Goal: Task Accomplishment & Management: Use online tool/utility

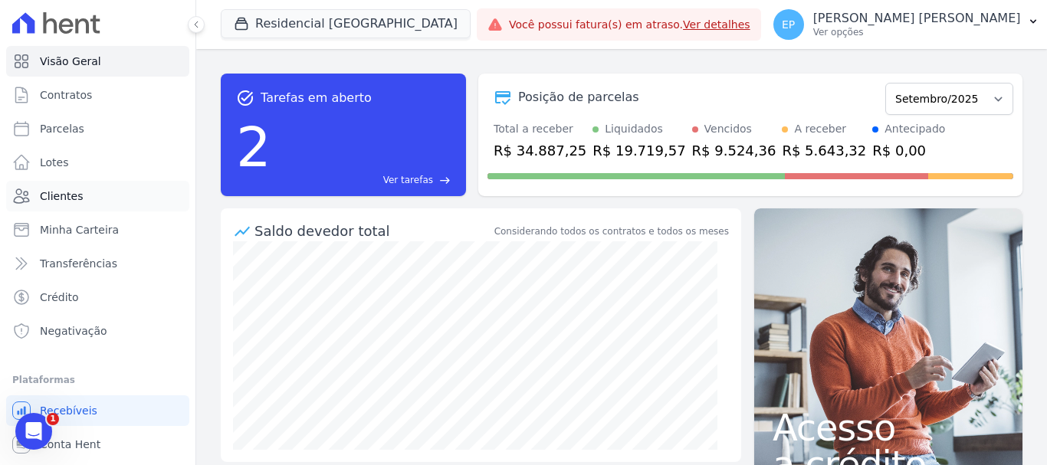
click at [57, 196] on span "Clientes" at bounding box center [61, 196] width 43 height 15
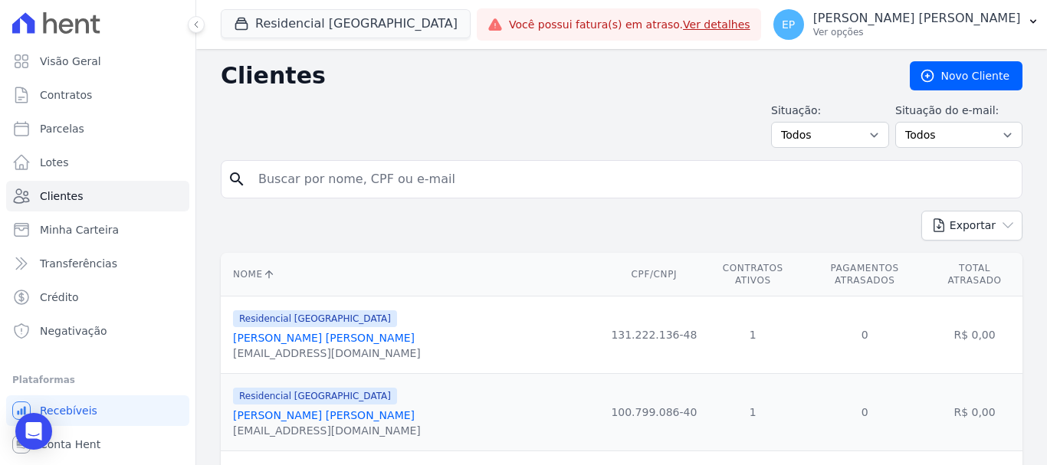
click at [278, 179] on input "search" at bounding box center [632, 179] width 767 height 31
type input "ana ce"
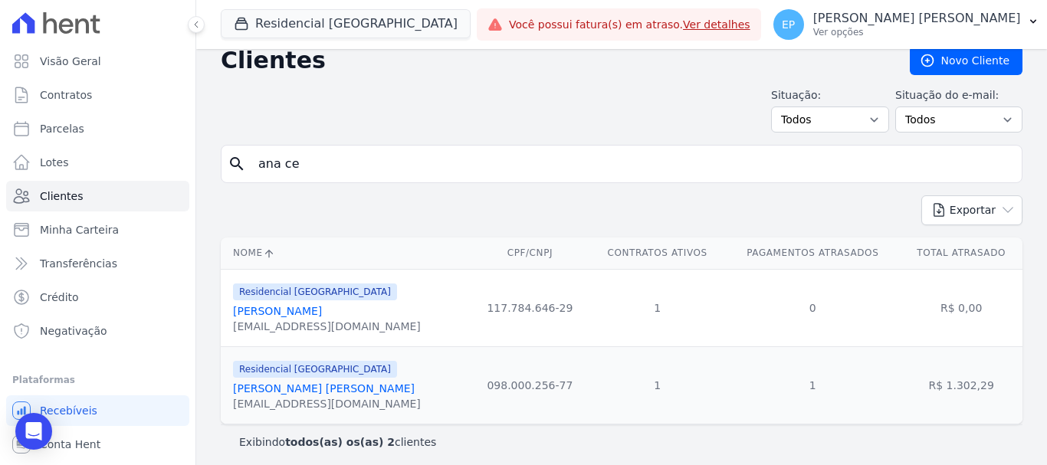
scroll to position [22, 0]
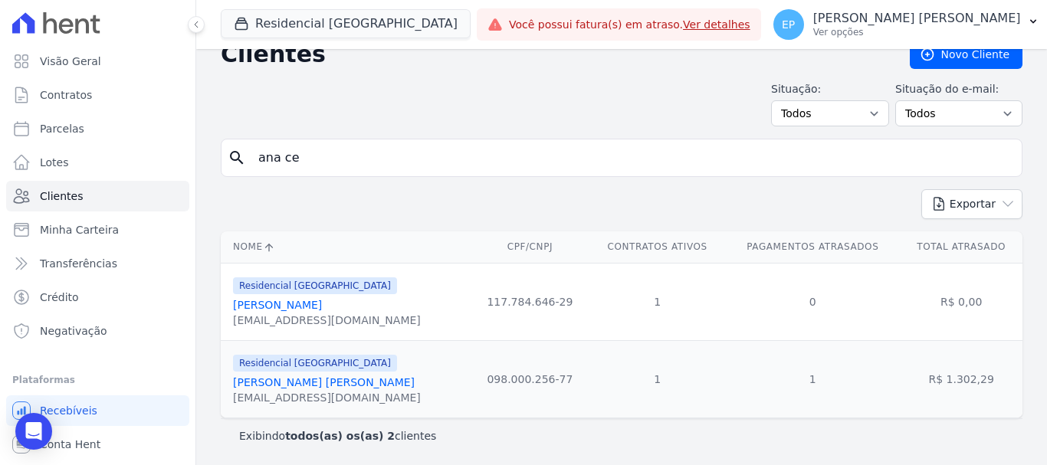
click at [318, 384] on link "[PERSON_NAME] [PERSON_NAME]" at bounding box center [324, 382] width 182 height 12
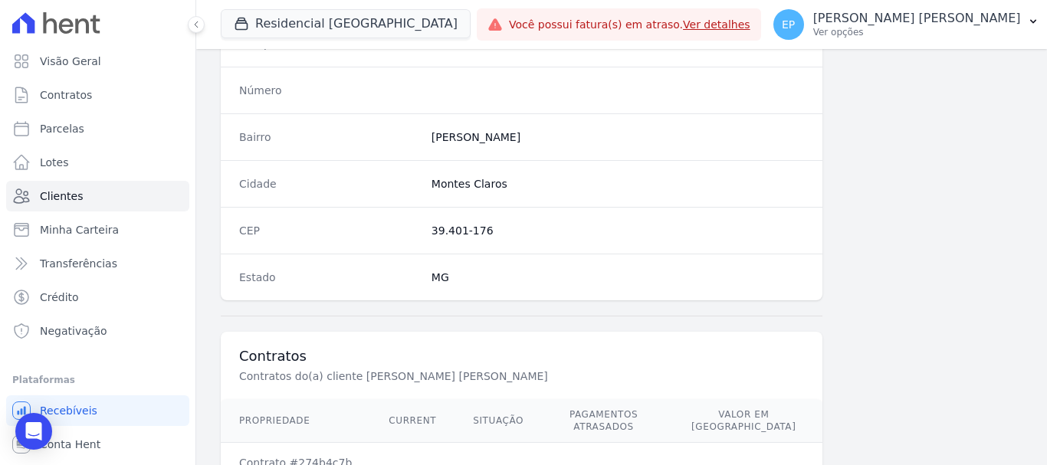
scroll to position [969, 0]
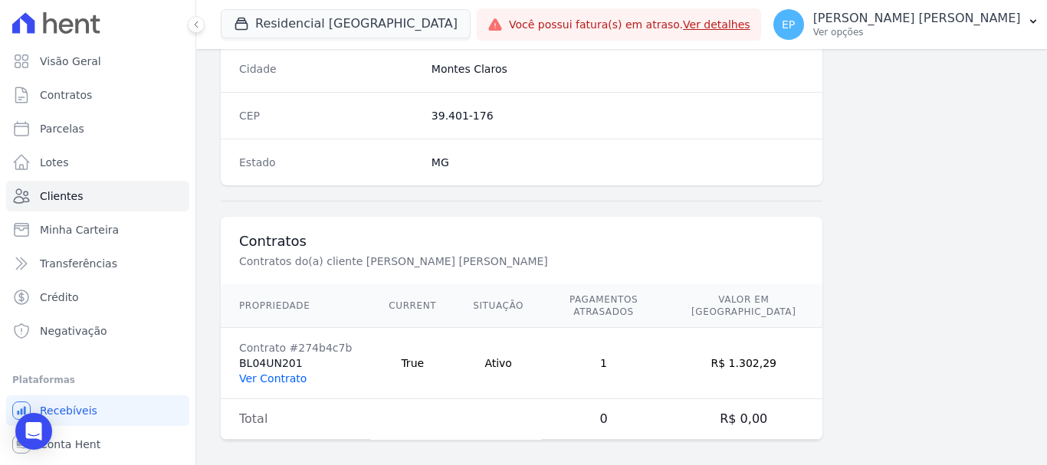
click at [281, 373] on link "Ver Contrato" at bounding box center [272, 379] width 67 height 12
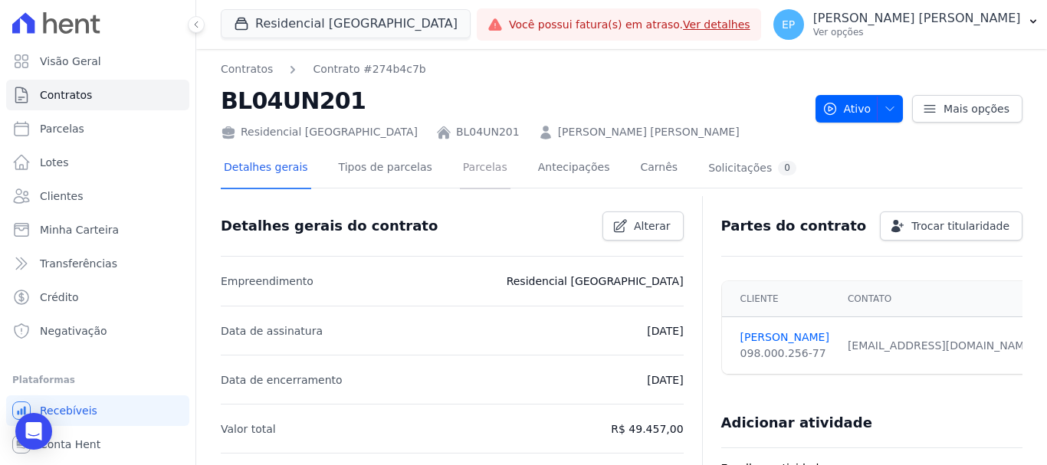
click at [461, 166] on link "Parcelas" at bounding box center [485, 169] width 51 height 41
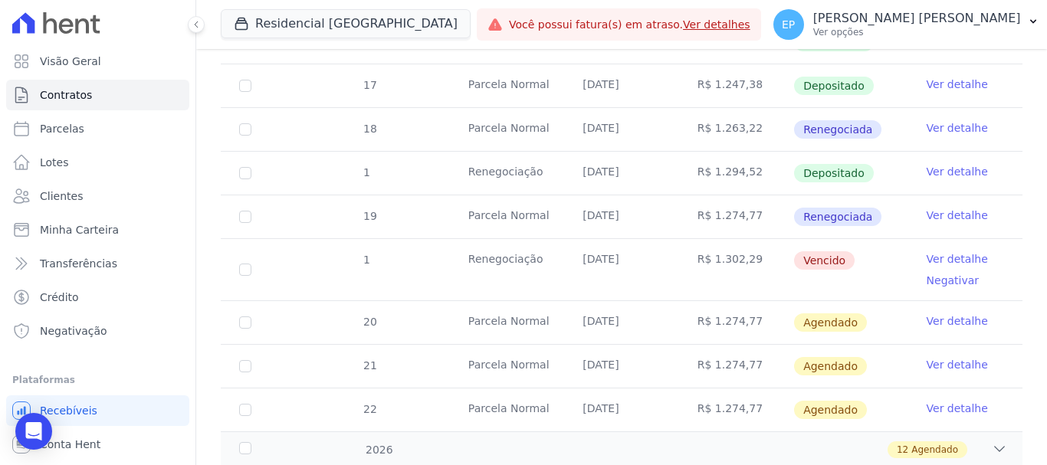
scroll to position [920, 0]
click at [936, 251] on link "Ver detalhe" at bounding box center [957, 258] width 61 height 15
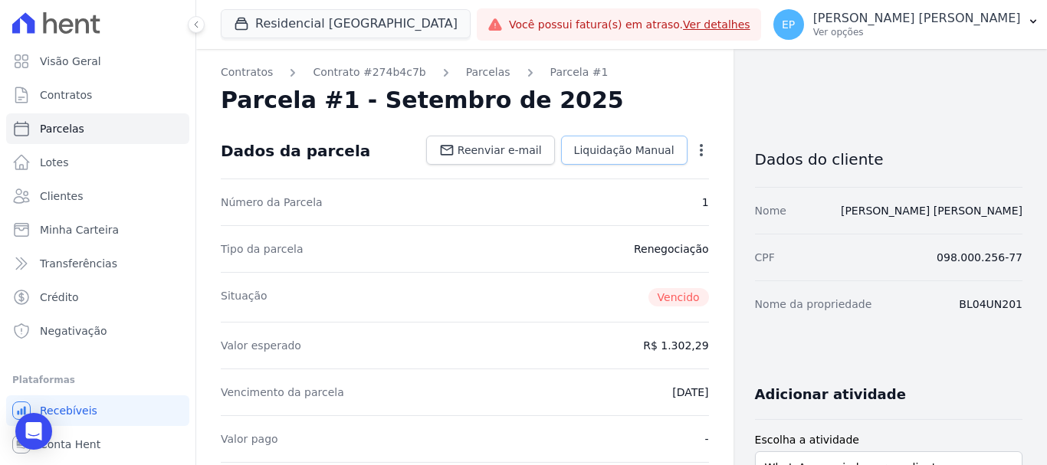
drag, startPoint x: 678, startPoint y: 151, endPoint x: 686, endPoint y: 152, distance: 7.7
click at [681, 151] on dd "Reenviar e-mail Liquidação Manual Liquidação Manual Data de Pagamento [DATE] [G…" at bounding box center [564, 150] width 289 height 29
click at [694, 152] on icon "button" at bounding box center [701, 150] width 15 height 15
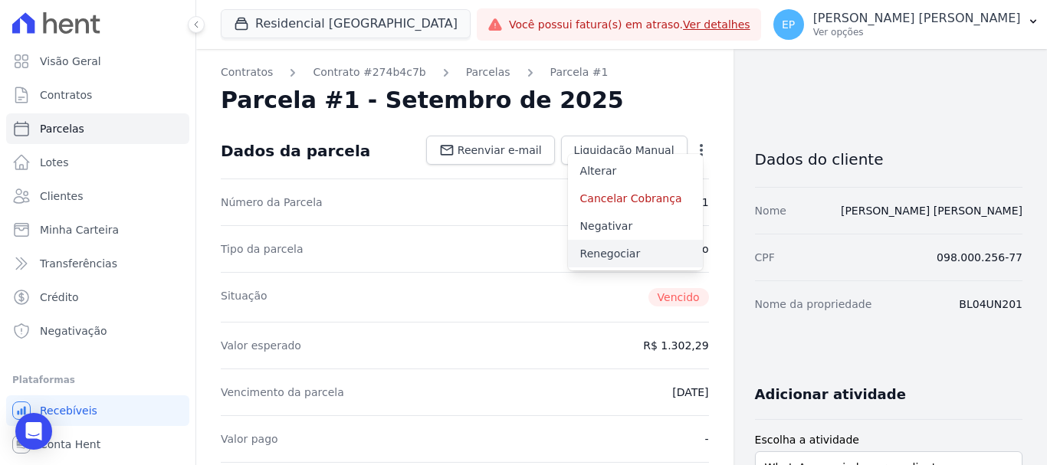
click at [609, 256] on link "Renegociar" at bounding box center [635, 254] width 135 height 28
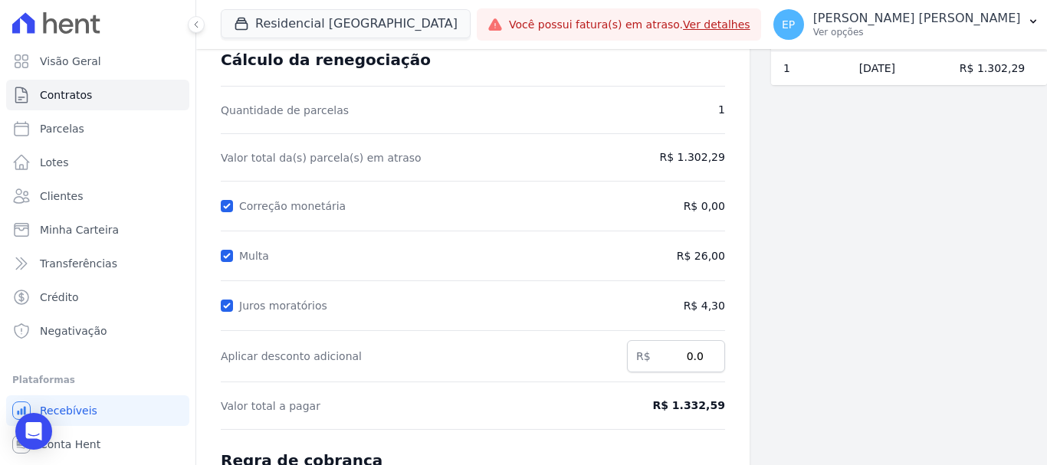
scroll to position [303, 0]
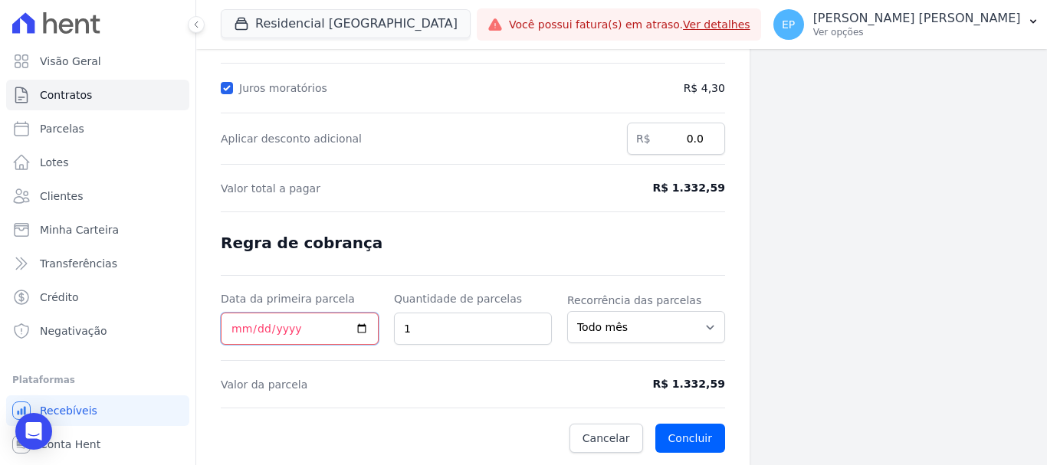
click at [234, 332] on input "Data da primeira parcela" at bounding box center [300, 329] width 158 height 32
type input "[DATE]"
click at [685, 454] on div "Contratos Contrato #274b4c7b Renegociação de parcelas Renegociação de parcelas …" at bounding box center [472, 105] width 553 height 719
click at [687, 445] on button "Concluir" at bounding box center [690, 438] width 70 height 29
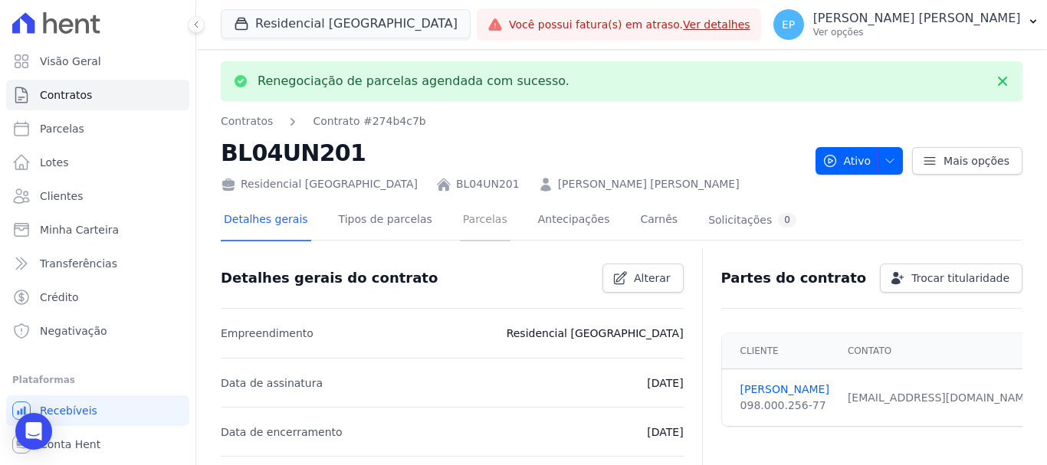
click at [461, 221] on link "Parcelas" at bounding box center [485, 221] width 51 height 41
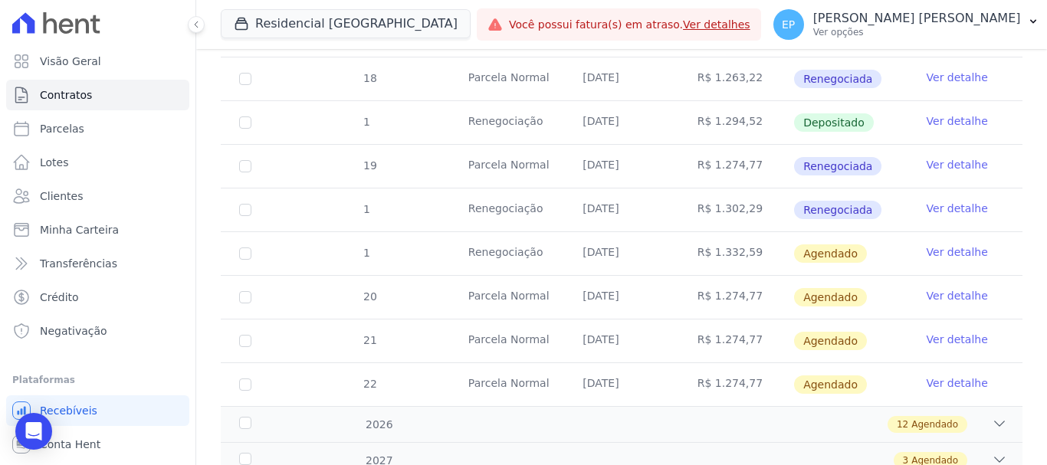
scroll to position [997, 0]
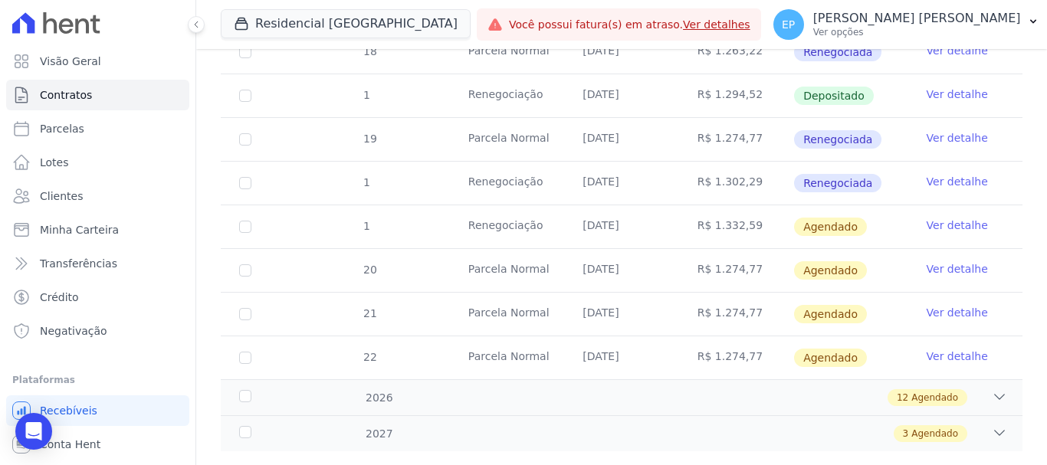
click at [931, 218] on link "Ver detalhe" at bounding box center [957, 225] width 61 height 15
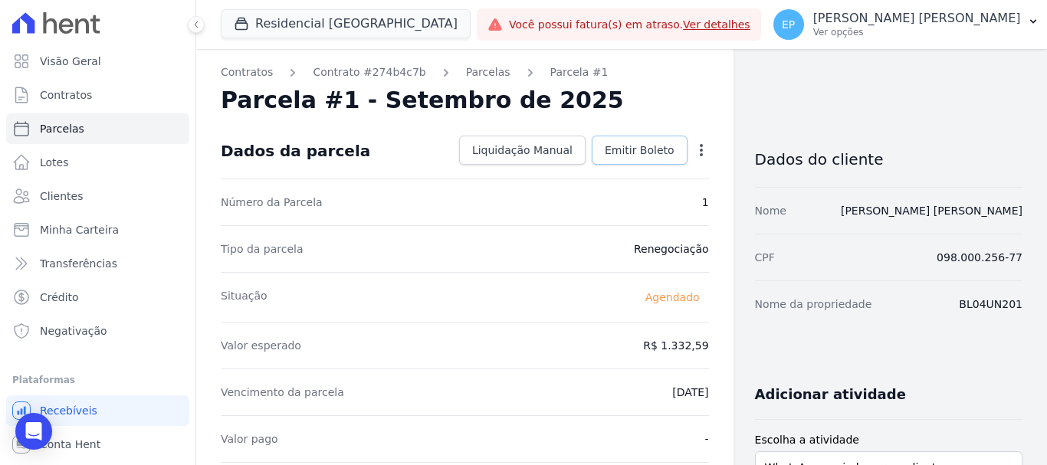
click at [641, 155] on span "Emitir Boleto" at bounding box center [640, 150] width 70 height 15
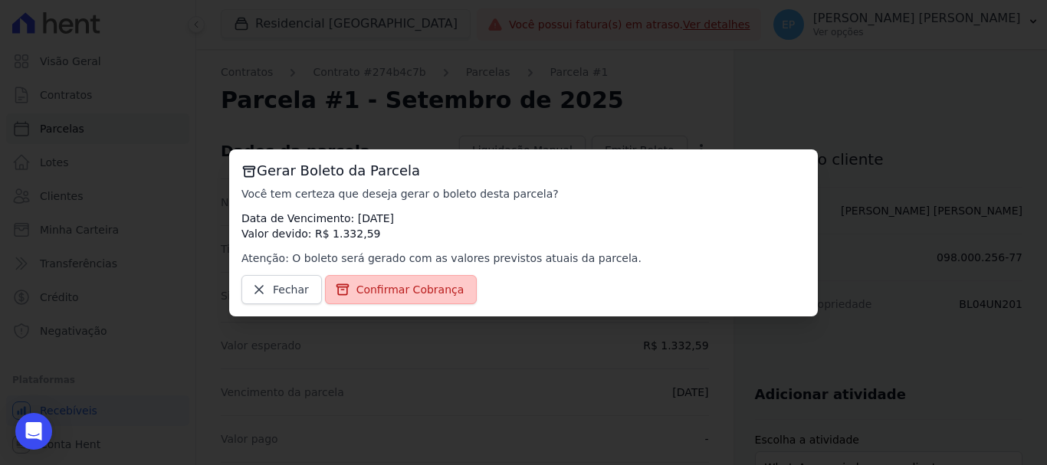
click at [394, 291] on span "Confirmar Cobrança" at bounding box center [410, 289] width 108 height 15
click at [411, 294] on span "Confirmar Cobrança" at bounding box center [410, 289] width 108 height 15
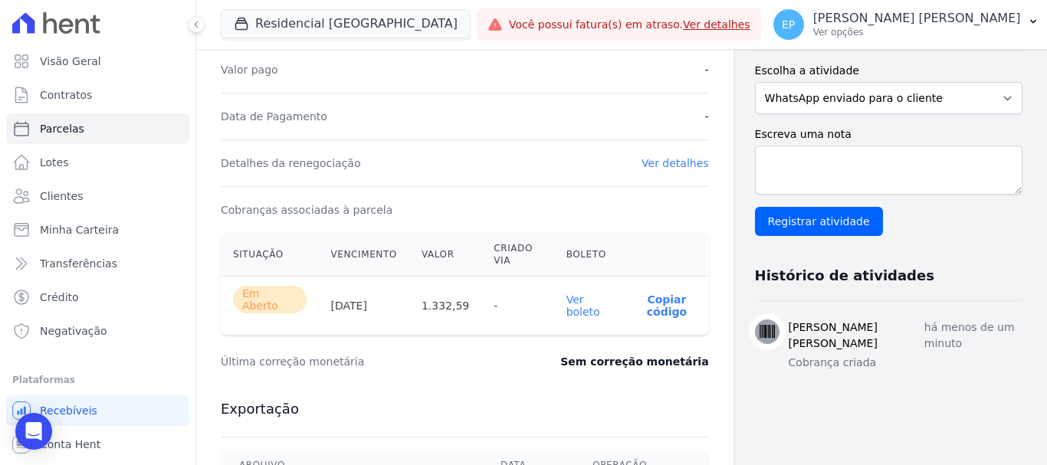
scroll to position [460, 0]
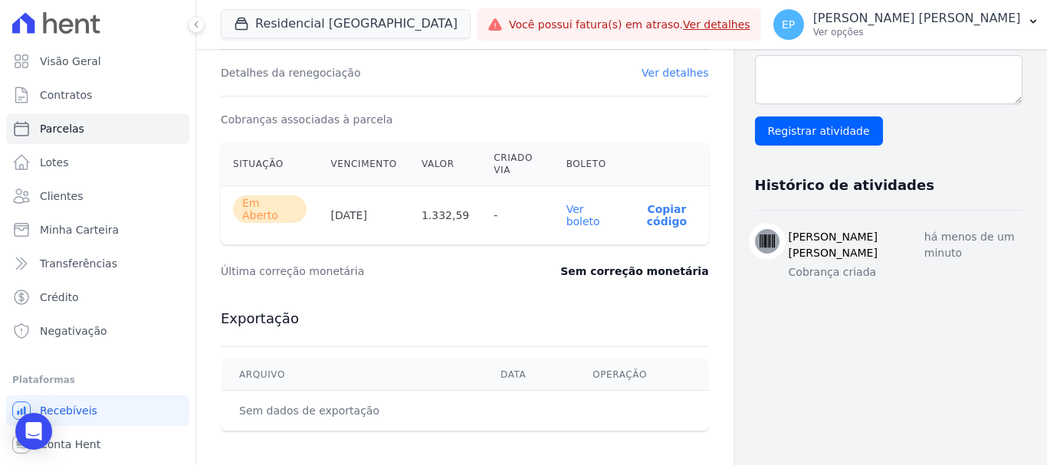
click at [652, 214] on p "Copiar código" at bounding box center [666, 215] width 59 height 25
